Goal: Information Seeking & Learning: Learn about a topic

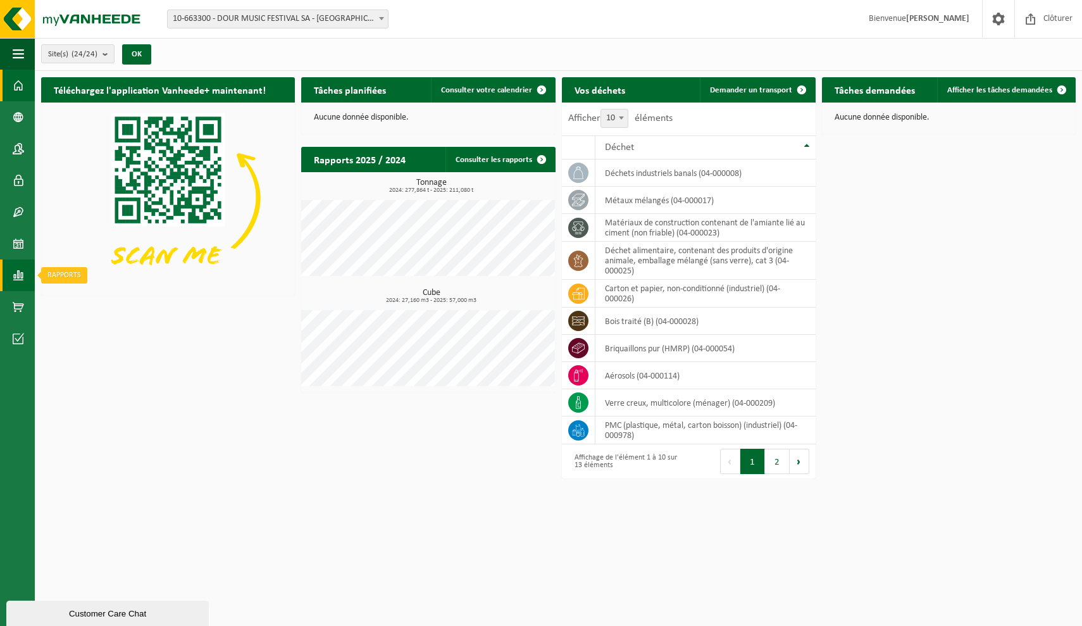
click at [20, 275] on span at bounding box center [18, 275] width 11 height 32
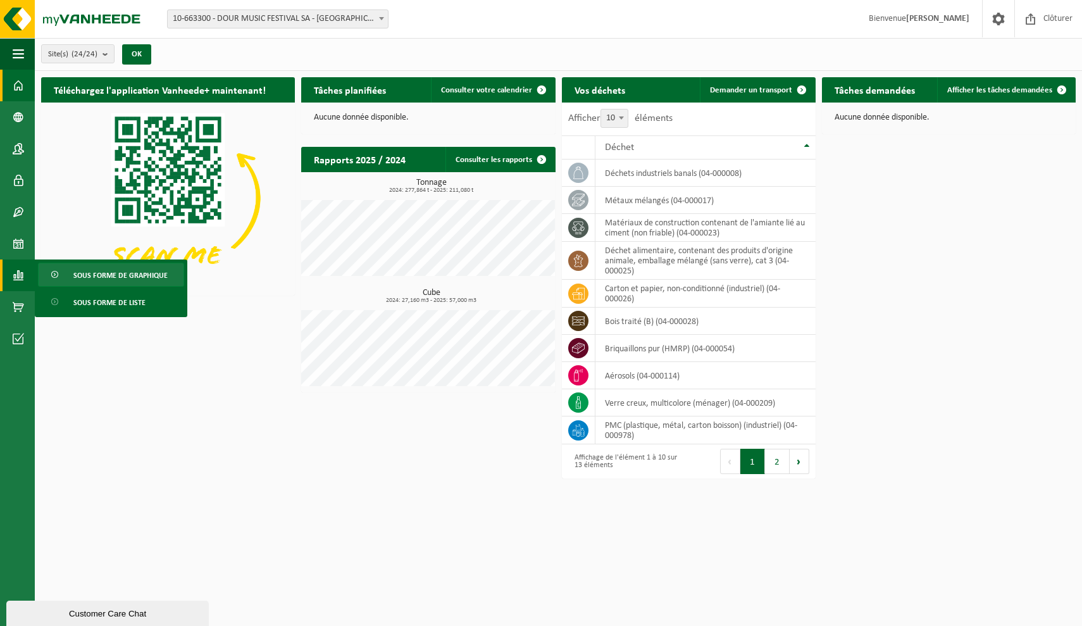
click at [99, 279] on span "Sous forme de graphique" at bounding box center [120, 275] width 94 height 24
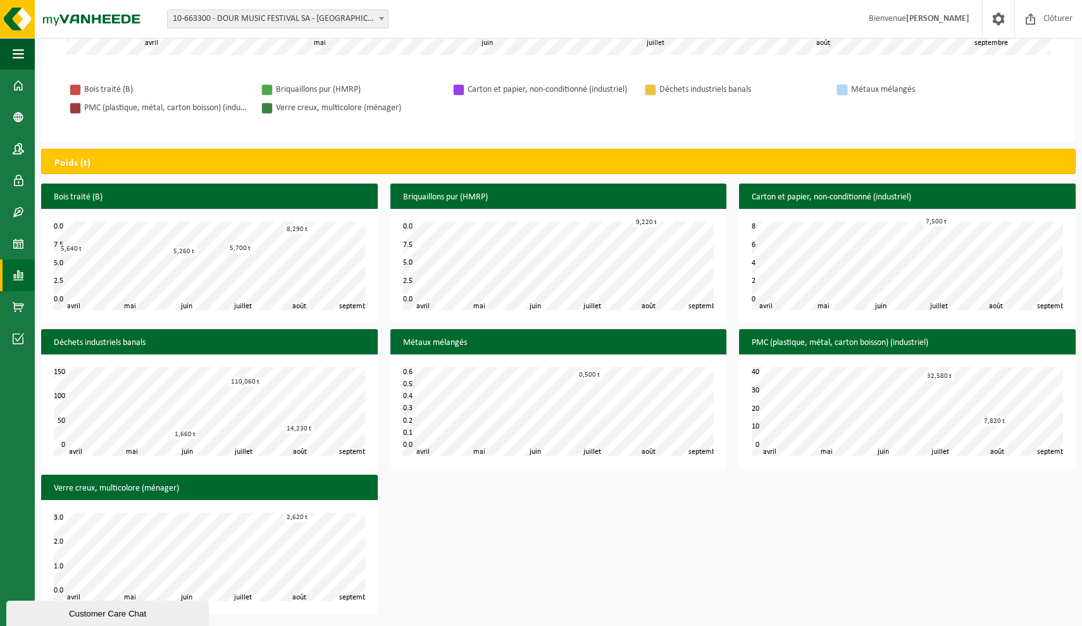
scroll to position [392, 0]
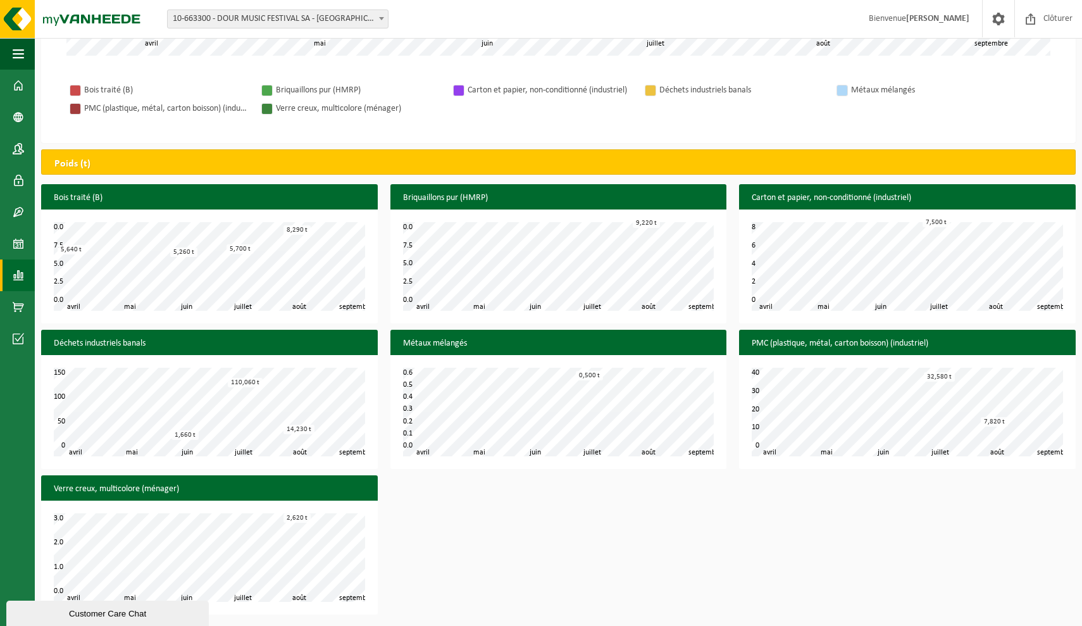
click at [74, 90] on div at bounding box center [75, 90] width 10 height 10
click at [19, 273] on span at bounding box center [18, 275] width 11 height 32
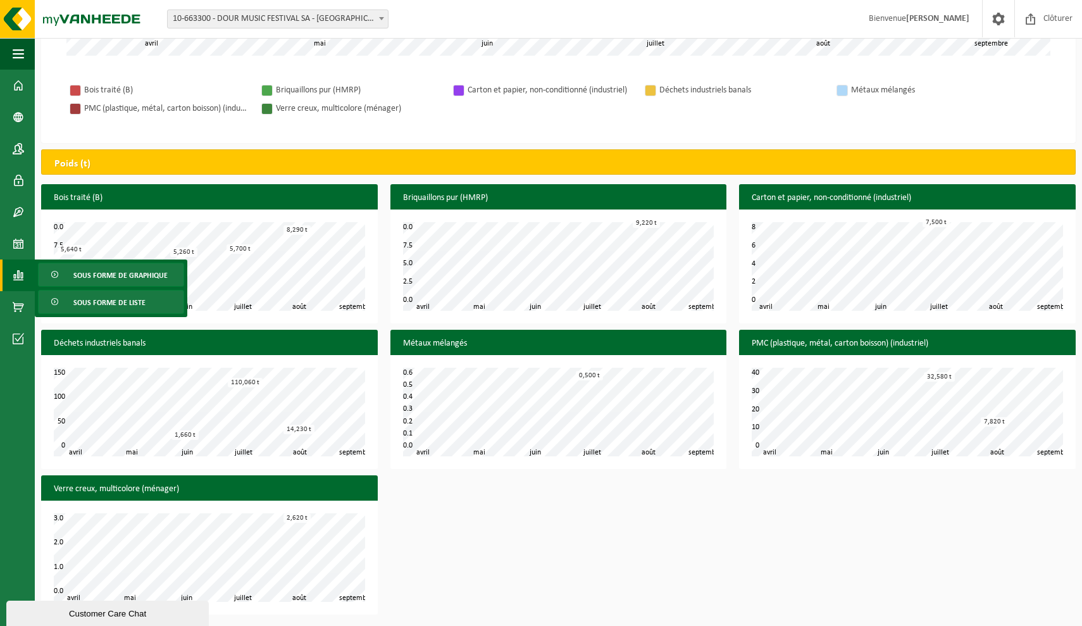
click at [82, 303] on span "Sous forme de liste" at bounding box center [109, 302] width 72 height 24
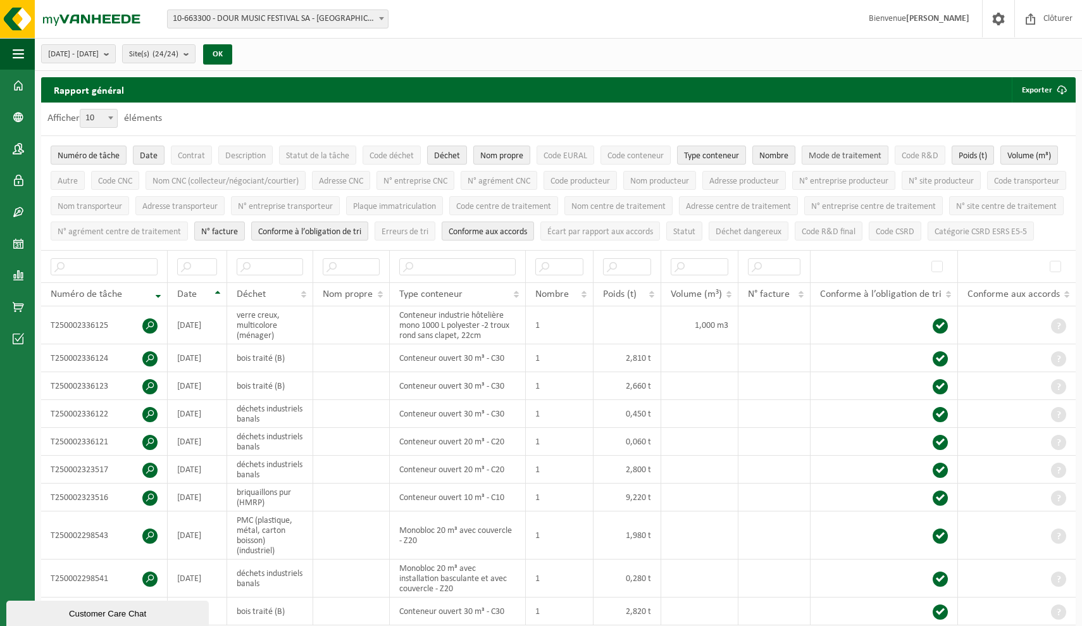
click at [849, 156] on span "Mode de traitement" at bounding box center [845, 155] width 73 height 9
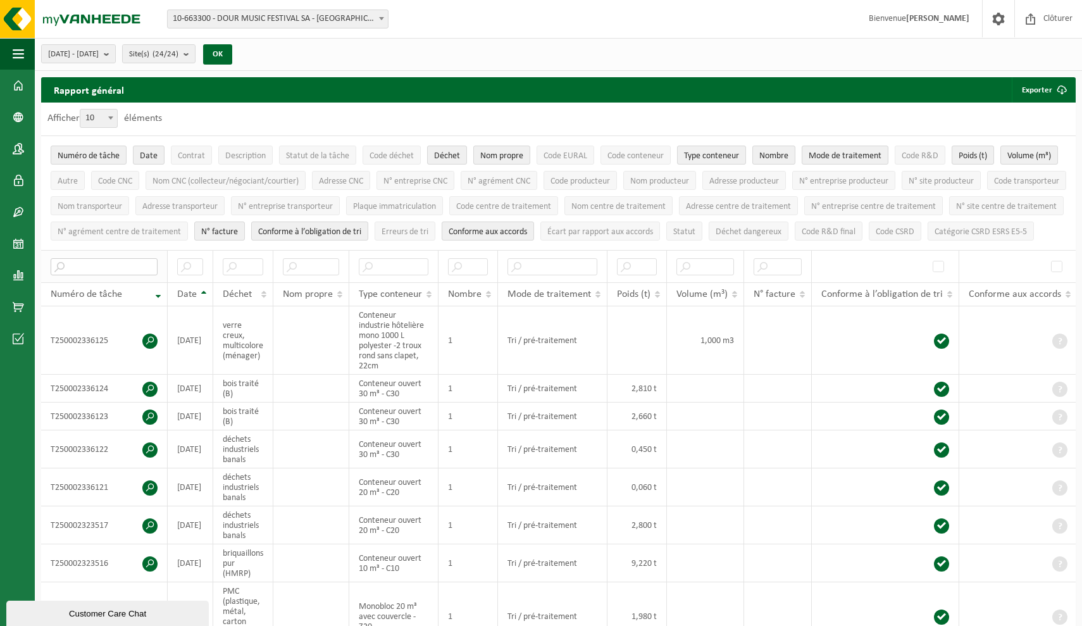
click at [137, 275] on input "text" at bounding box center [104, 266] width 107 height 17
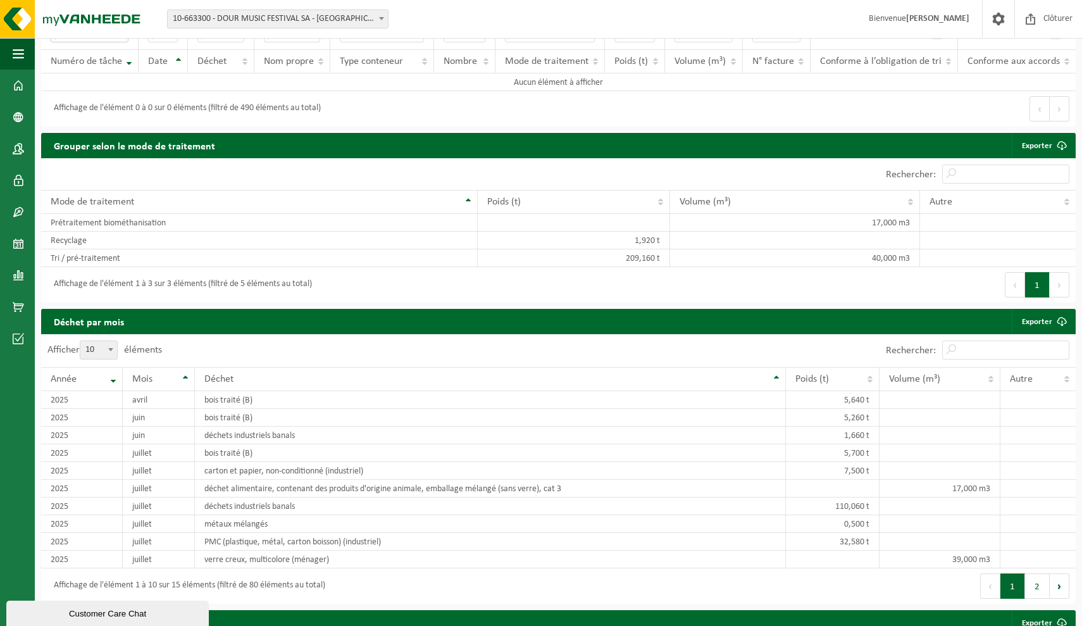
scroll to position [167, 0]
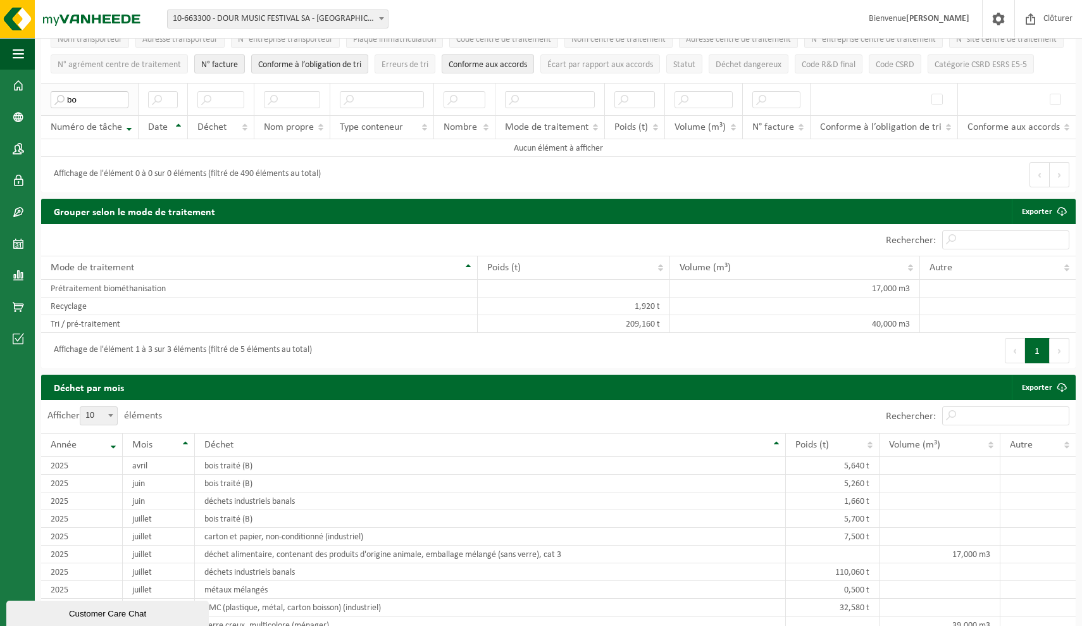
type input "b"
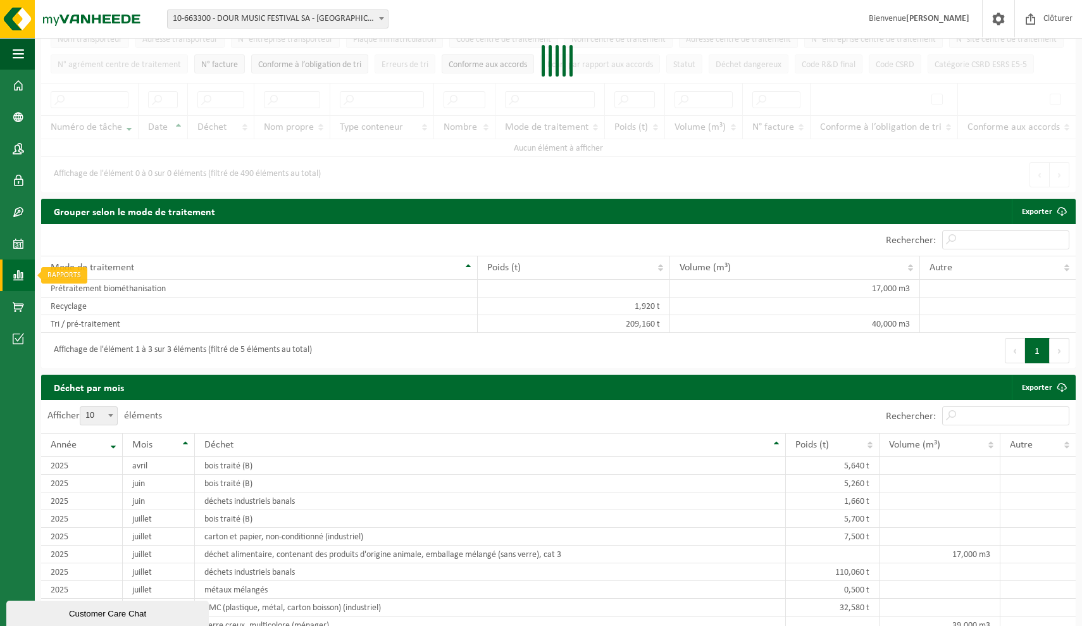
click at [15, 272] on span at bounding box center [18, 275] width 11 height 32
